Goal: Find specific page/section: Find specific page/section

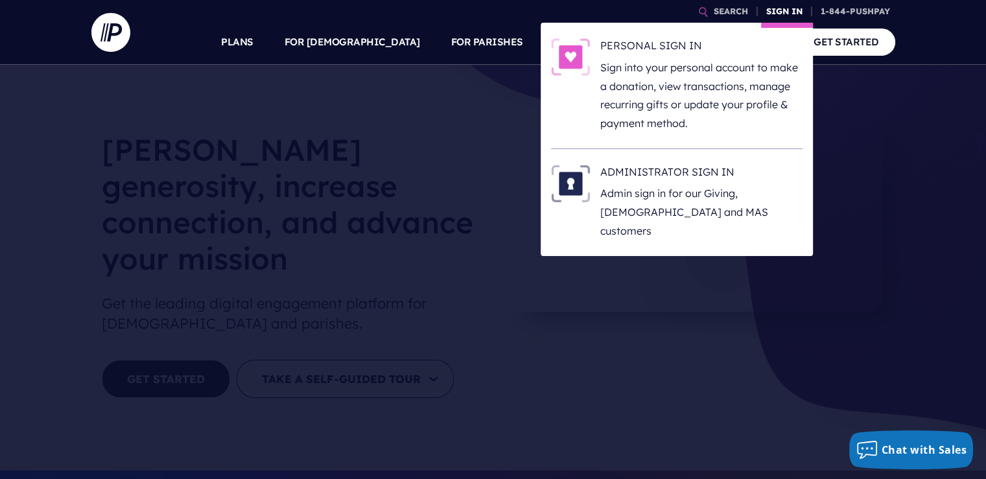
click at [781, 12] on link "SIGN IN" at bounding box center [784, 11] width 47 height 23
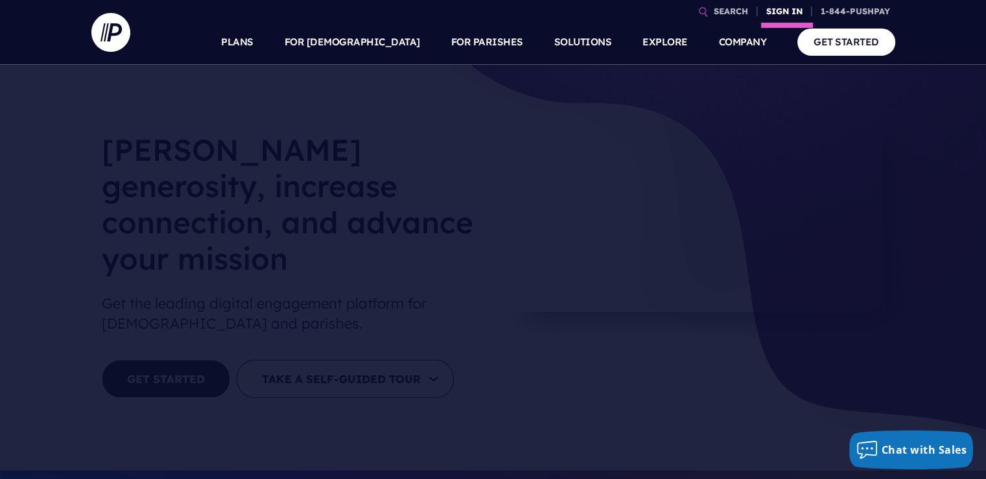
click at [781, 12] on link "SIGN IN" at bounding box center [784, 11] width 47 height 23
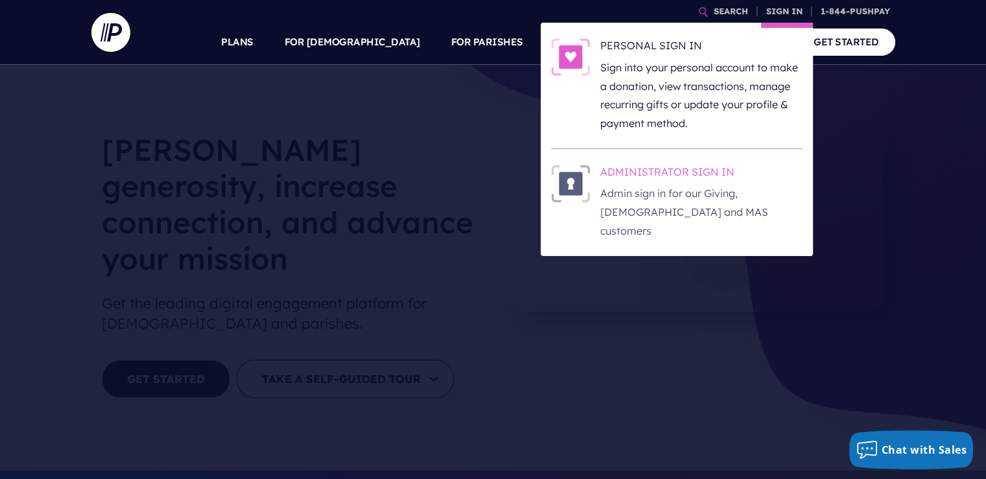
click at [692, 167] on h6 "ADMINISTRATOR SIGN IN" at bounding box center [701, 174] width 202 height 19
click at [675, 172] on h6 "ADMINISTRATOR SIGN IN" at bounding box center [701, 174] width 202 height 19
click at [663, 173] on h6 "ADMINISTRATOR SIGN IN" at bounding box center [701, 174] width 202 height 19
click at [727, 169] on h6 "ADMINISTRATOR SIGN IN" at bounding box center [701, 174] width 202 height 19
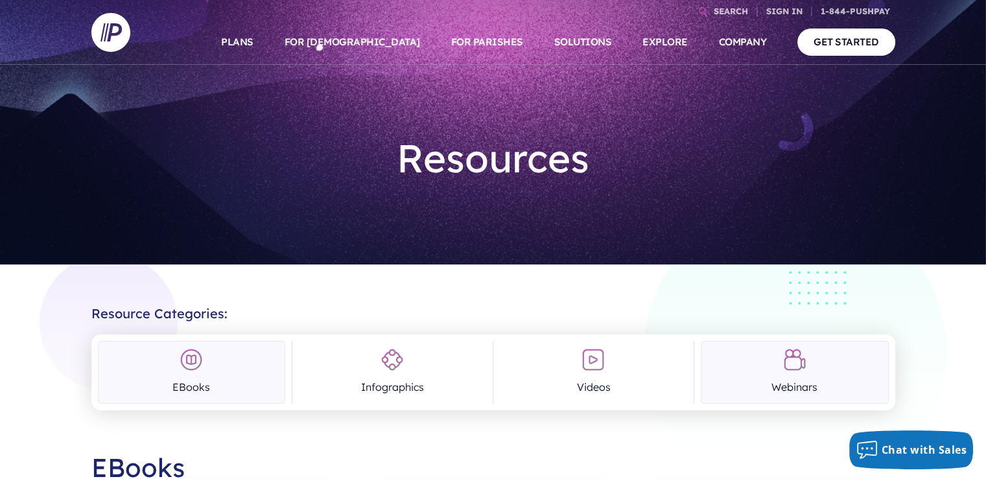
click at [799, 359] on img at bounding box center [794, 359] width 23 height 23
click at [590, 361] on img at bounding box center [593, 359] width 23 height 23
click at [794, 370] on img at bounding box center [794, 359] width 23 height 23
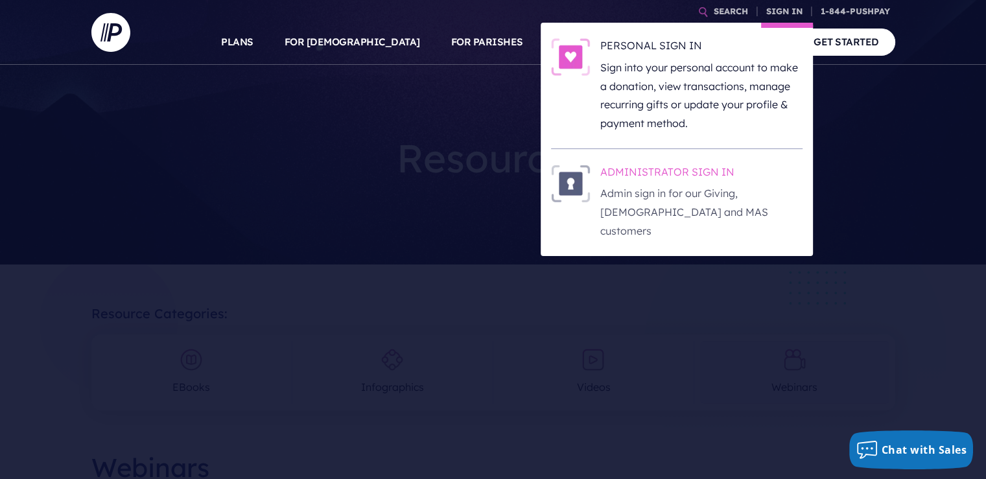
click at [696, 171] on h6 "ADMINISTRATOR SIGN IN" at bounding box center [701, 174] width 202 height 19
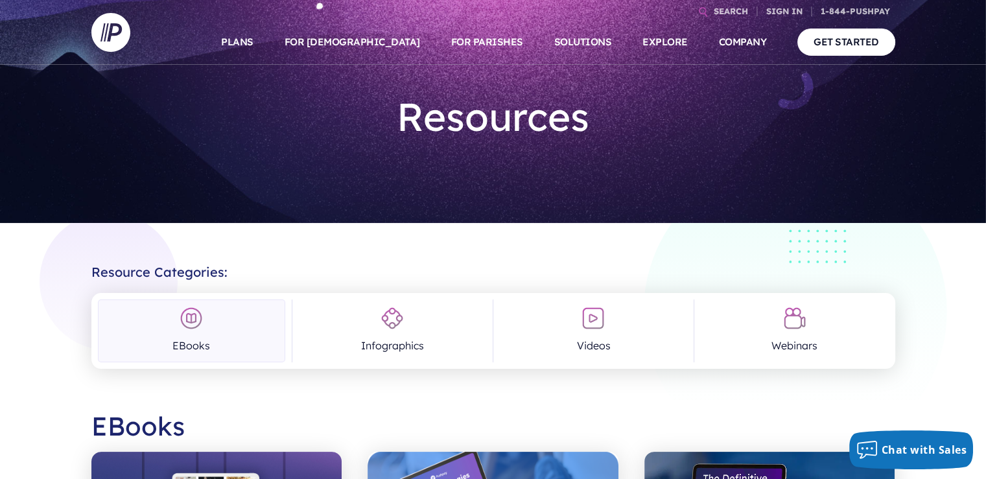
scroll to position [41, 0]
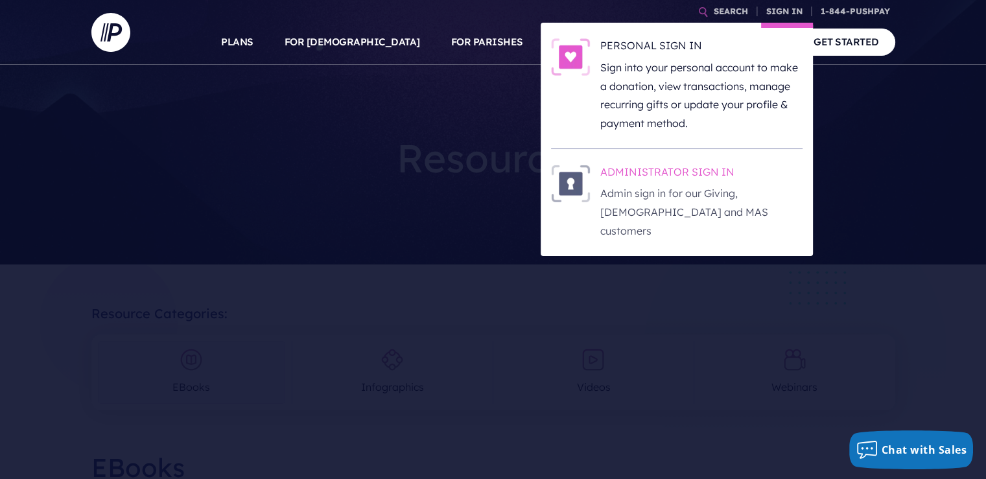
click at [694, 172] on h6 "ADMINISTRATOR SIGN IN" at bounding box center [701, 174] width 202 height 19
